Goal: Navigation & Orientation: Find specific page/section

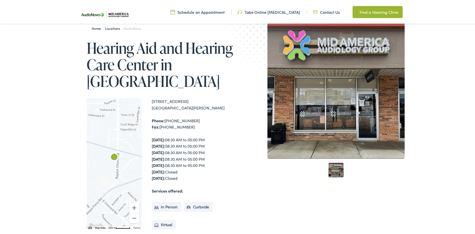
scroll to position [50, 0]
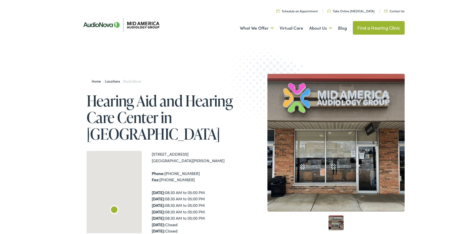
drag, startPoint x: 0, startPoint y: 0, endPoint x: 256, endPoint y: 55, distance: 262.0
click at [256, 55] on img at bounding box center [268, 94] width 110 height 120
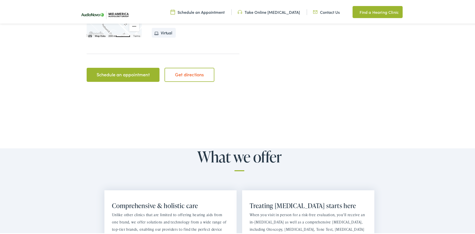
scroll to position [251, 0]
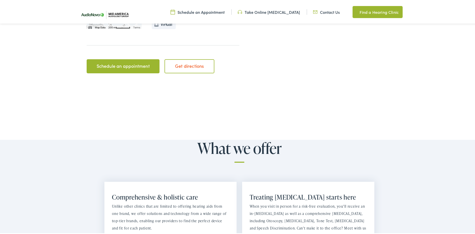
click at [132, 64] on link "Schedule an appointment" at bounding box center [123, 65] width 73 height 14
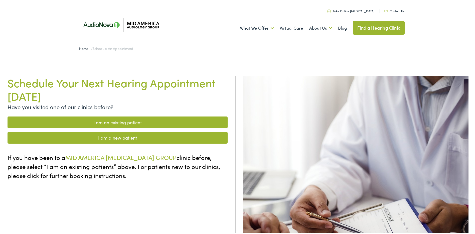
click at [363, 24] on link "Find a Hearing Clinic" at bounding box center [379, 27] width 52 height 14
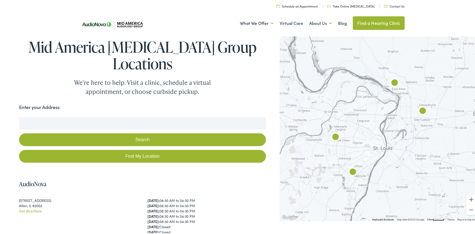
click at [390, 5] on link "Contact Us" at bounding box center [394, 5] width 20 height 4
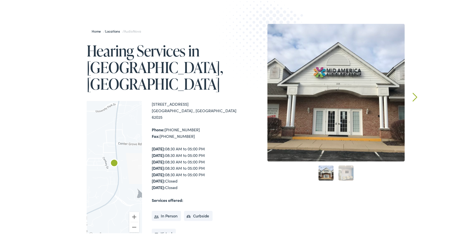
scroll to position [50, 0]
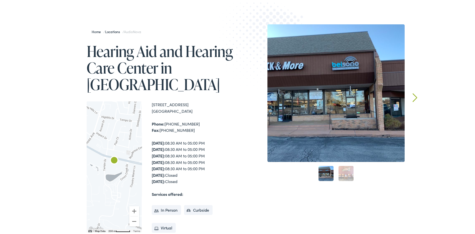
scroll to position [50, 0]
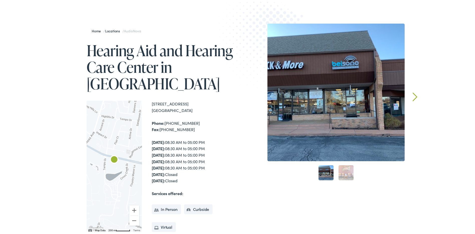
click at [413, 94] on link "Next" at bounding box center [415, 95] width 5 height 9
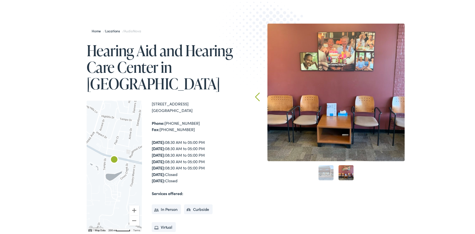
click at [412, 94] on div "Home / Locations / AudioNova Hearing Aid and Hearing Care Center in Creve Coeur…" at bounding box center [239, 150] width 479 height 306
click at [255, 95] on link "Prev" at bounding box center [257, 95] width 5 height 9
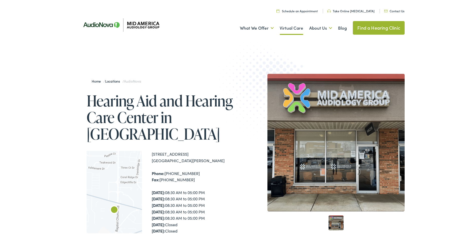
click at [284, 26] on link "Virtual Care" at bounding box center [292, 27] width 24 height 19
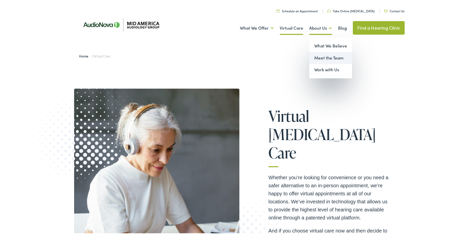
click at [317, 55] on link "Meet the Team" at bounding box center [330, 57] width 43 height 12
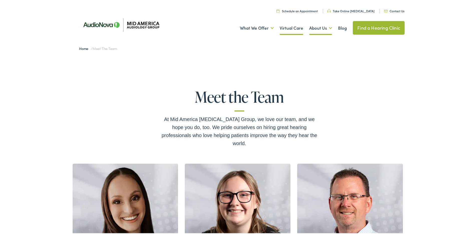
click at [292, 26] on link "Virtual Care" at bounding box center [292, 27] width 24 height 19
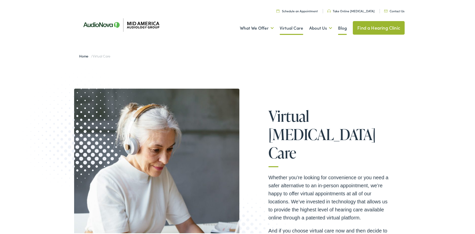
click at [341, 28] on link "Blog" at bounding box center [342, 27] width 9 height 19
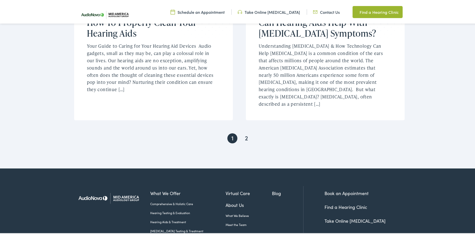
scroll to position [1063, 0]
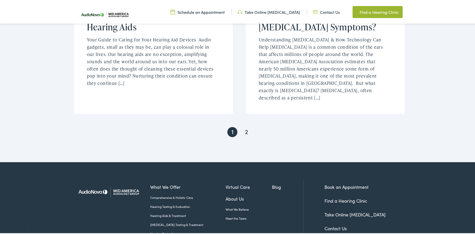
click at [246, 126] on link "2" at bounding box center [247, 131] width 10 height 10
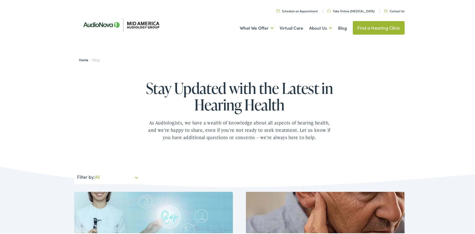
click at [391, 10] on link "Contact Us" at bounding box center [394, 10] width 20 height 4
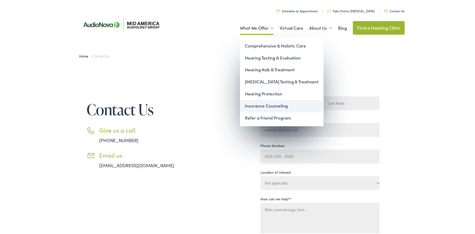
click at [253, 105] on link "Insurance Counseling" at bounding box center [282, 105] width 84 height 12
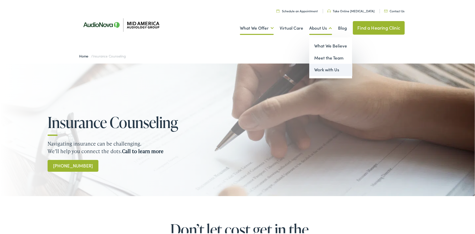
click at [317, 68] on link "Work with Us" at bounding box center [330, 69] width 43 height 12
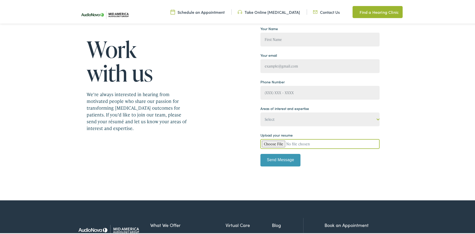
scroll to position [50, 0]
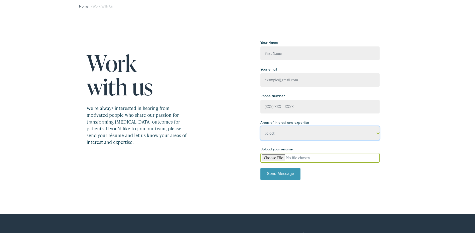
click at [376, 132] on select "Select State-licensed audiologist State-licensed hearing instrument specialist …" at bounding box center [320, 132] width 119 height 14
click at [385, 133] on div "Work with us We’re always interested in hearing from motivated people who share…" at bounding box center [239, 113] width 331 height 150
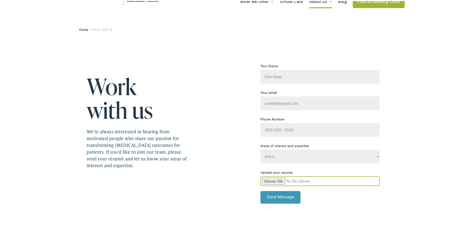
scroll to position [0, 0]
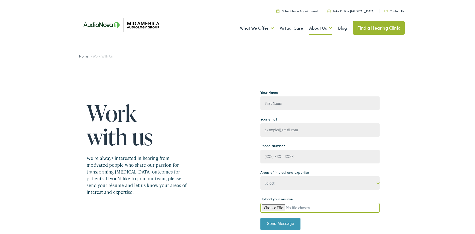
click at [357, 10] on link "Take Online [MEDICAL_DATA]" at bounding box center [351, 10] width 47 height 4
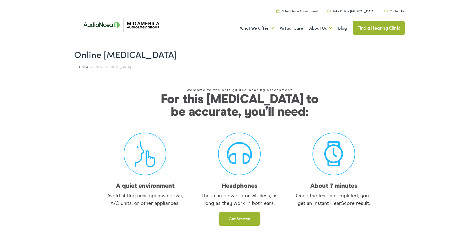
click at [372, 26] on link "Find a Hearing Clinic" at bounding box center [379, 27] width 52 height 14
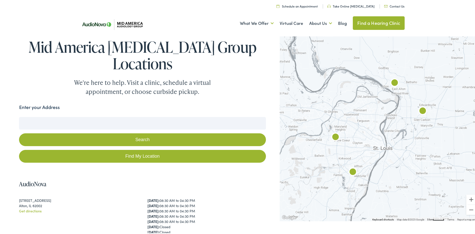
click at [330, 134] on img "AudioNova" at bounding box center [336, 136] width 12 height 12
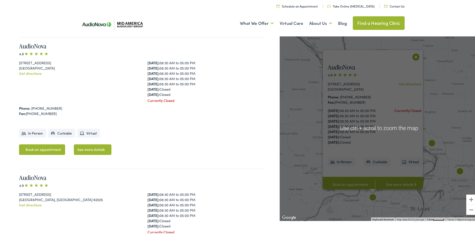
scroll to position [244, 0]
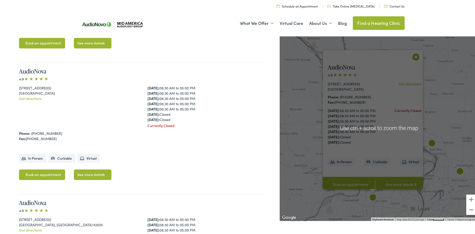
click at [310, 119] on div "AudioNova 4.9 [STREET_ADDRESS] Get directions Phone: [PHONE_NUMBER] Fax: [PHONE…" at bounding box center [379, 127] width 199 height 186
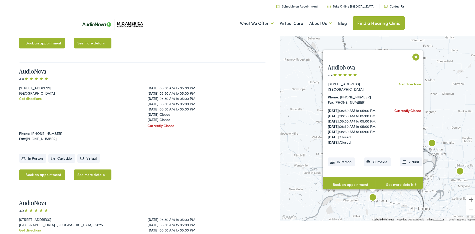
click at [414, 55] on button "Close" at bounding box center [416, 55] width 9 height 9
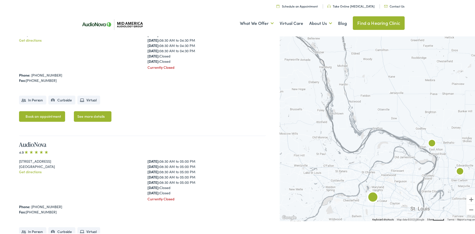
scroll to position [168, 0]
